Goal: Information Seeking & Learning: Check status

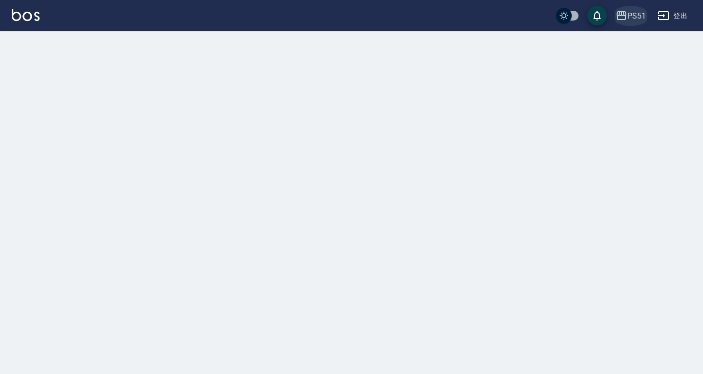
click at [635, 10] on div "PS51" at bounding box center [637, 16] width 19 height 12
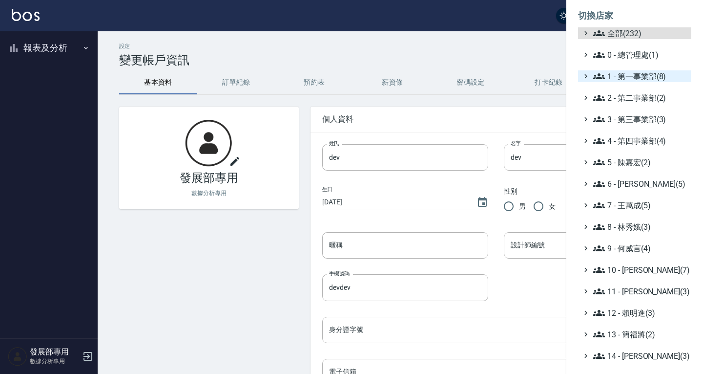
click at [631, 79] on ul "全部(232) 0 - 總管理處(1) 1 - 第一事業部(8) 2 - 第二事業部(2) 3 - 第三事業部(3) 4 - 第四事業部(4) 5 - [PE…" at bounding box center [634, 269] width 113 height 485
click at [631, 79] on span "1 - 第一事業部(8)" at bounding box center [641, 76] width 94 height 12
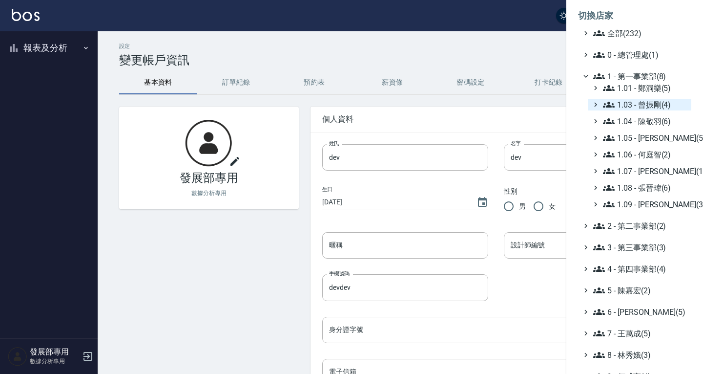
click at [647, 99] on span "1.03 - 曾振剛(4)" at bounding box center [645, 105] width 85 height 12
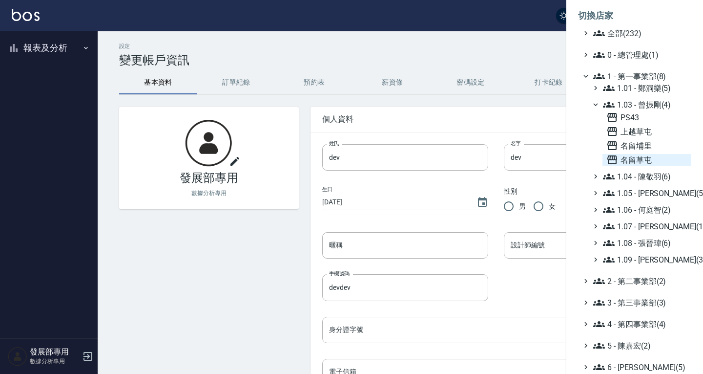
click at [644, 156] on span "名留草屯" at bounding box center [647, 160] width 81 height 12
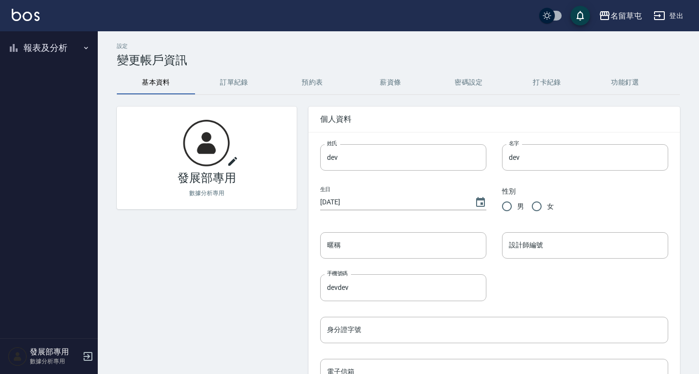
click at [52, 46] on button "報表及分析" at bounding box center [49, 47] width 90 height 25
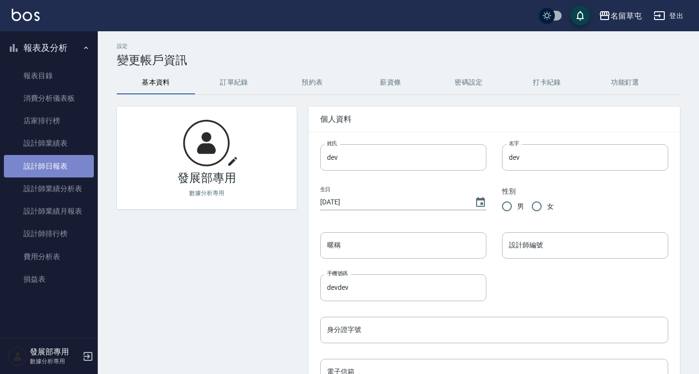
click at [56, 164] on link "設計師日報表" at bounding box center [49, 166] width 90 height 22
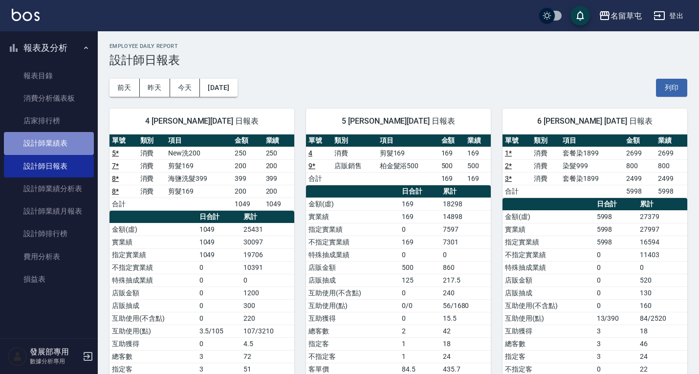
click at [56, 148] on link "設計師業績表" at bounding box center [49, 143] width 90 height 22
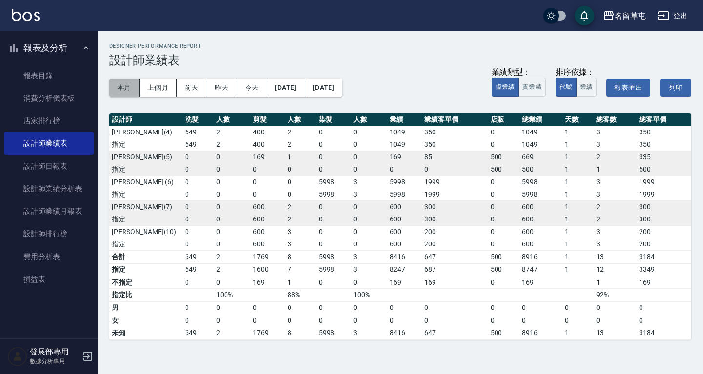
click at [133, 86] on button "本月" at bounding box center [124, 88] width 30 height 18
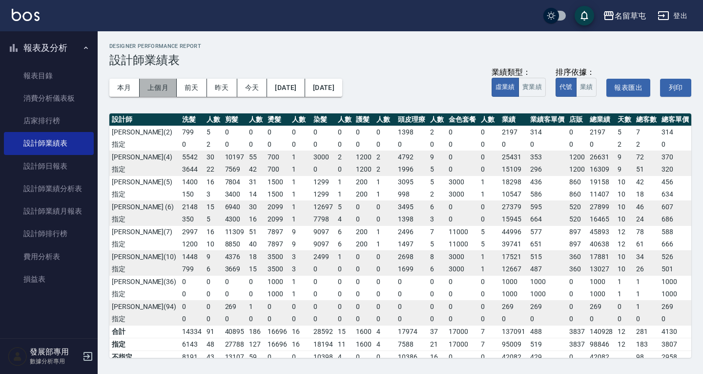
click at [149, 85] on button "上個月" at bounding box center [158, 88] width 37 height 18
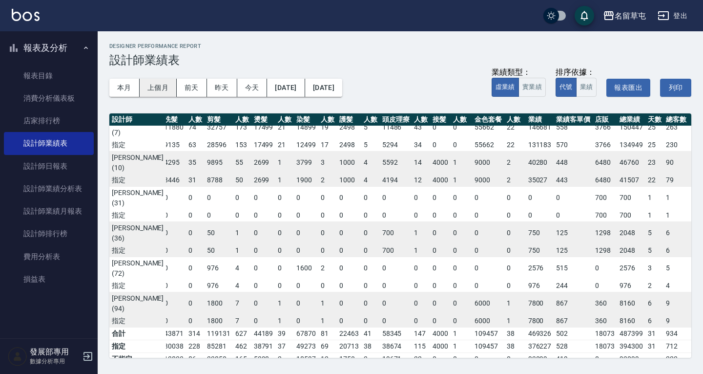
scroll to position [0, 4]
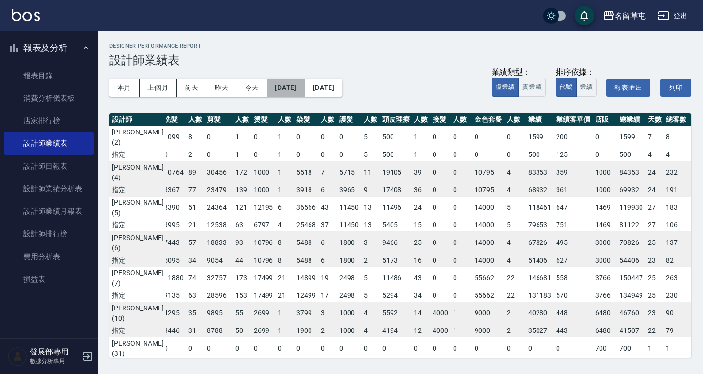
click at [286, 86] on button "[DATE]" at bounding box center [286, 88] width 38 height 18
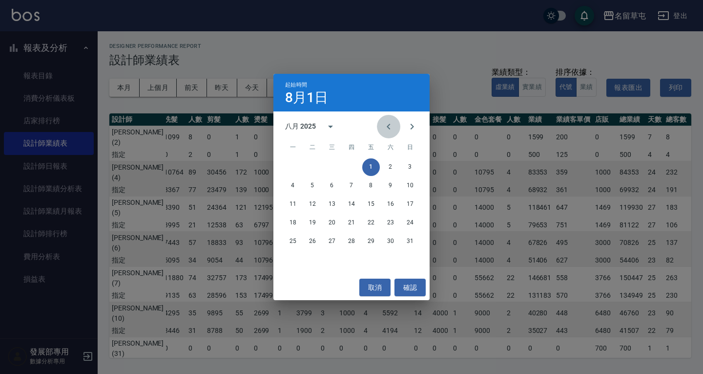
click at [384, 131] on icon "Previous month" at bounding box center [389, 127] width 12 height 12
click at [306, 165] on button "1" at bounding box center [313, 167] width 18 height 18
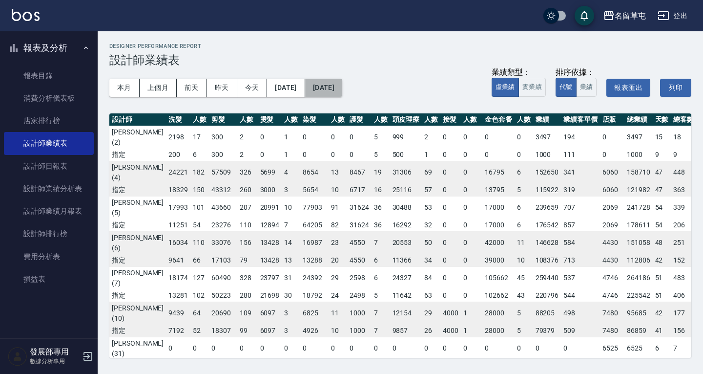
click at [342, 87] on button "[DATE]" at bounding box center [323, 88] width 37 height 18
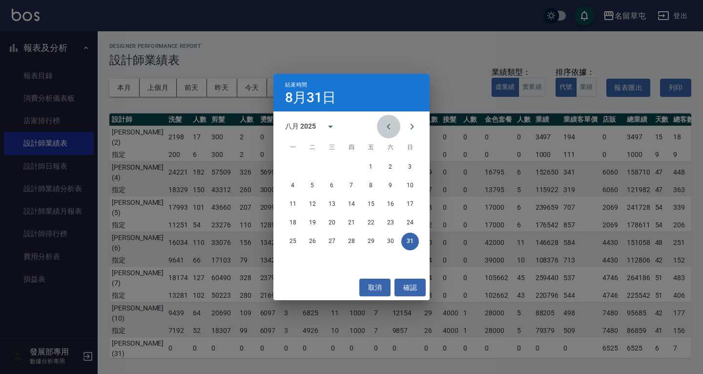
click at [390, 120] on button "Previous month" at bounding box center [388, 126] width 23 height 23
click at [346, 241] on button "31" at bounding box center [352, 242] width 18 height 18
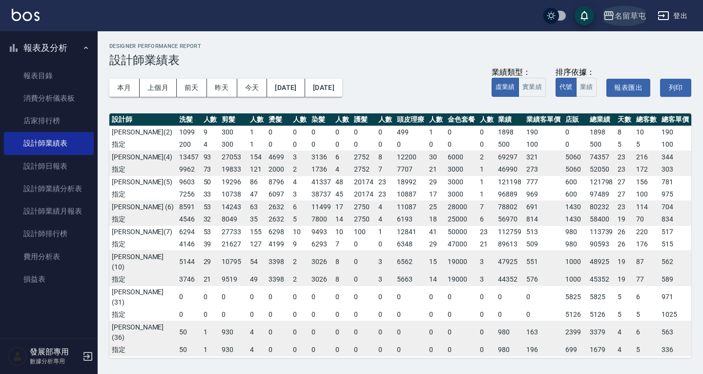
click at [619, 19] on div "名留草屯" at bounding box center [630, 16] width 31 height 12
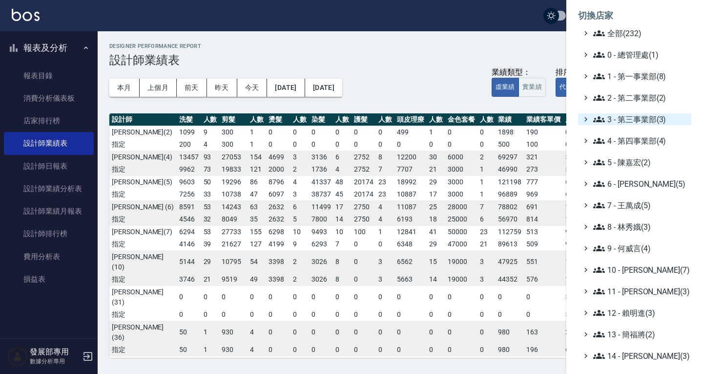
click at [636, 115] on span "3 - 第三事業部(3)" at bounding box center [641, 119] width 94 height 12
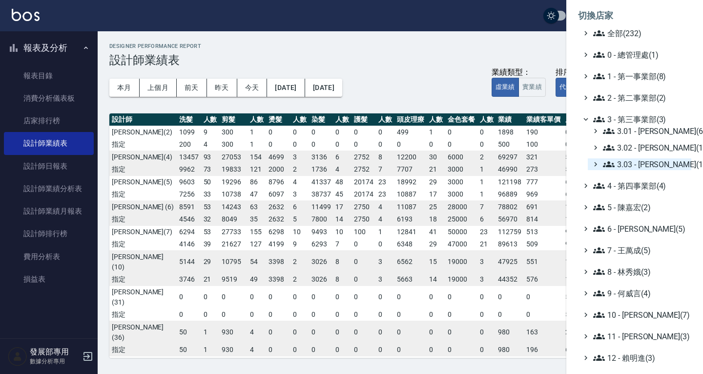
click at [633, 164] on span "3.03 - [PERSON_NAME](1)" at bounding box center [645, 164] width 85 height 12
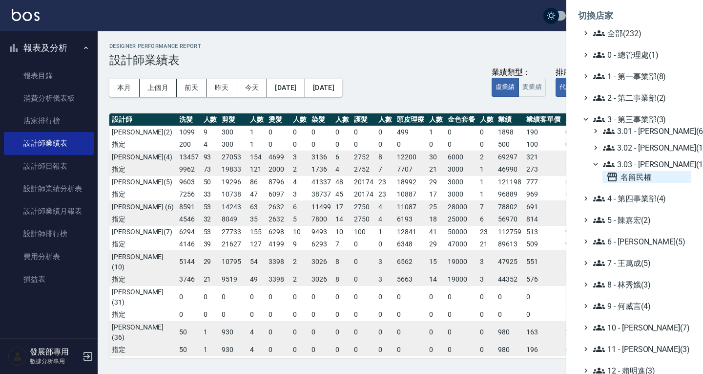
click at [631, 176] on span "名留民權" at bounding box center [647, 177] width 81 height 12
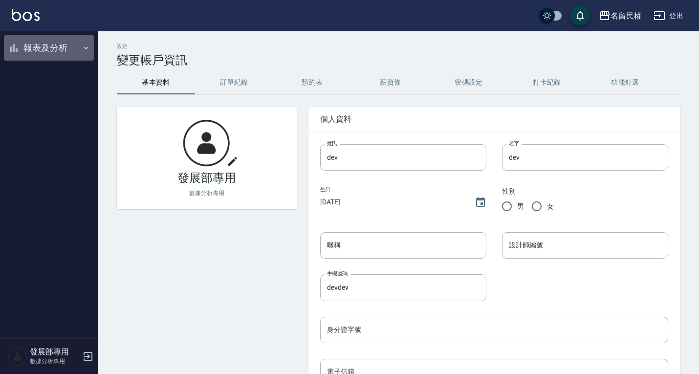
click at [45, 42] on button "報表及分析" at bounding box center [49, 47] width 90 height 25
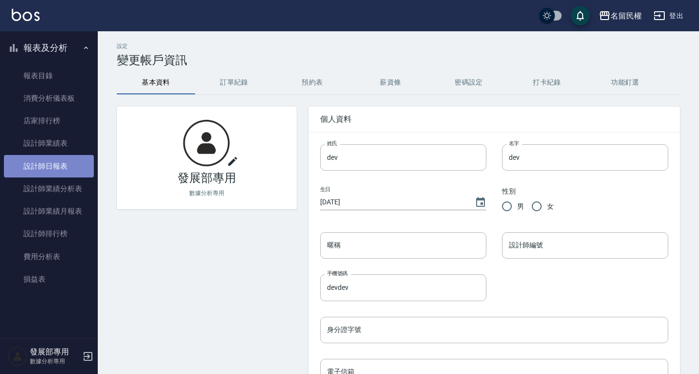
click at [50, 166] on link "設計師日報表" at bounding box center [49, 166] width 90 height 22
